Goal: Find specific page/section: Find specific page/section

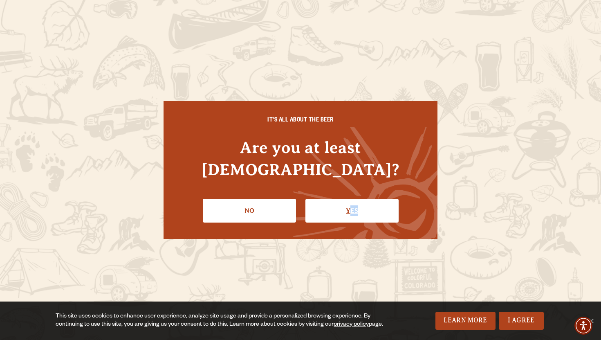
click at [351, 203] on link "Yes" at bounding box center [352, 211] width 93 height 24
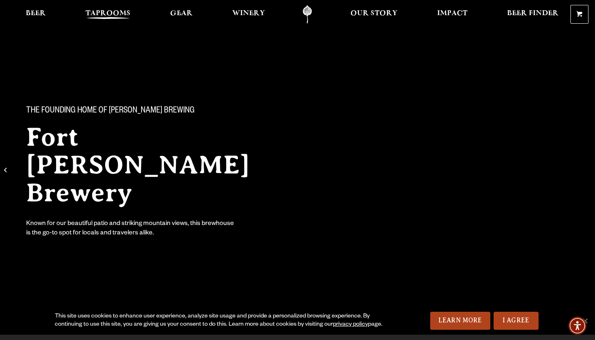
click at [106, 17] on span "Taprooms" at bounding box center [107, 13] width 45 height 7
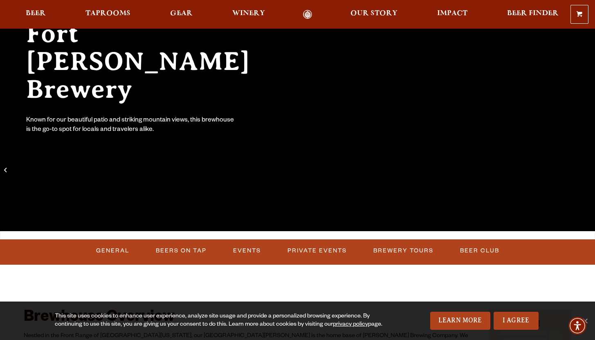
scroll to position [100, 0]
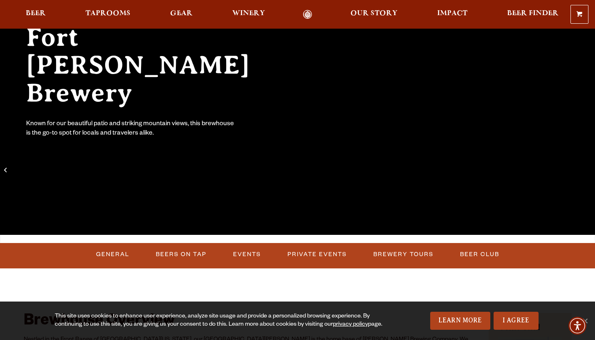
click at [108, 7] on div "0 Shopping Cart No products in the cart. Beer Taprooms Gear Winery Our Story Im…" at bounding box center [297, 14] width 595 height 19
click at [109, 12] on span "Taprooms" at bounding box center [107, 13] width 45 height 7
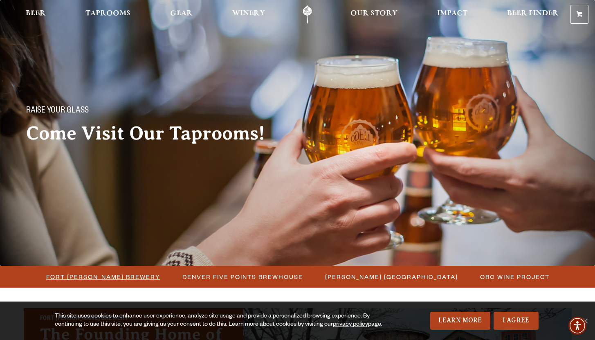
click at [125, 279] on span "Fort [PERSON_NAME] Brewery" at bounding box center [103, 277] width 114 height 12
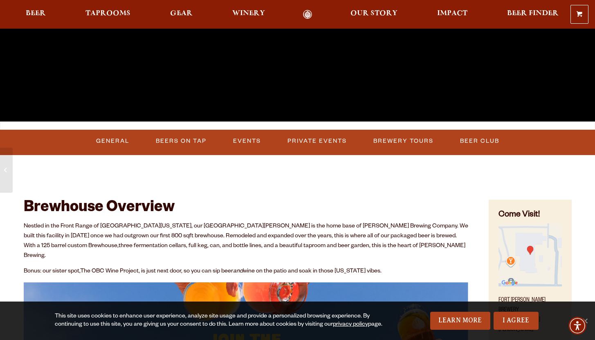
scroll to position [219, 0]
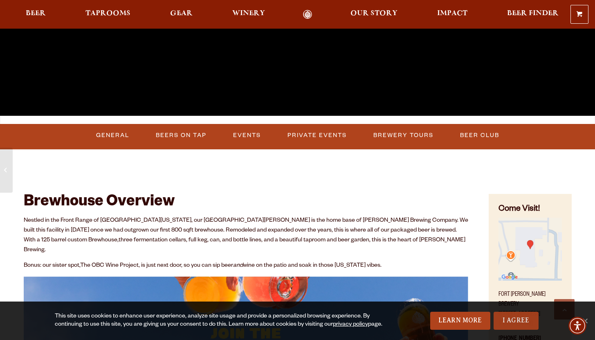
click at [511, 317] on link "I Agree" at bounding box center [516, 321] width 45 height 18
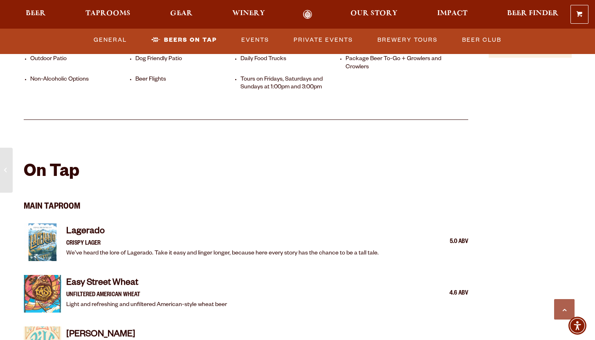
scroll to position [0, 0]
